Goal: Navigation & Orientation: Find specific page/section

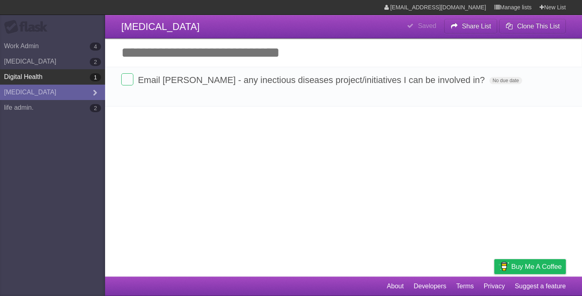
click at [41, 83] on link "Digital Health 1" at bounding box center [52, 76] width 105 height 15
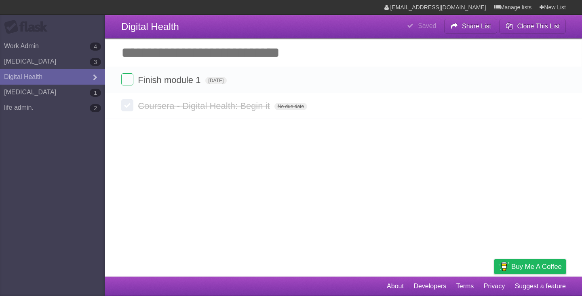
type span "[DATE]"
click at [32, 67] on link "[MEDICAL_DATA] 2" at bounding box center [52, 61] width 105 height 15
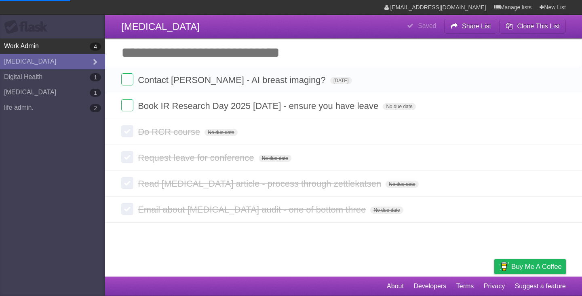
click at [38, 49] on link "Work Admin 4" at bounding box center [52, 45] width 105 height 15
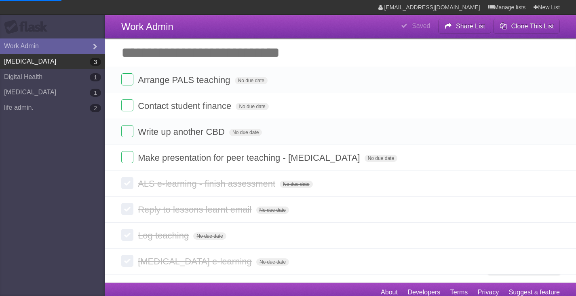
click at [38, 59] on link "[MEDICAL_DATA] 3" at bounding box center [52, 61] width 105 height 15
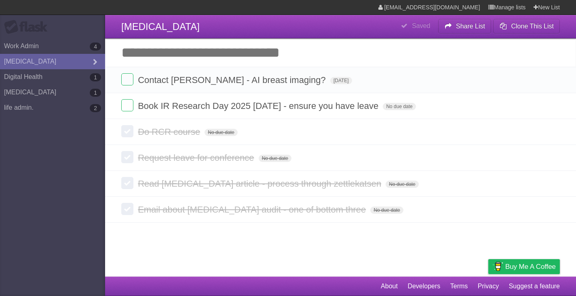
type span "[DATE]"
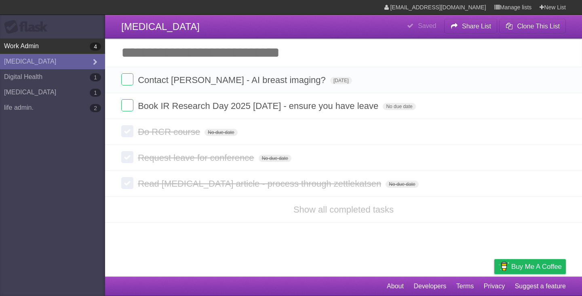
click at [68, 49] on link "Work Admin 4" at bounding box center [52, 45] width 105 height 15
